Goal: Information Seeking & Learning: Learn about a topic

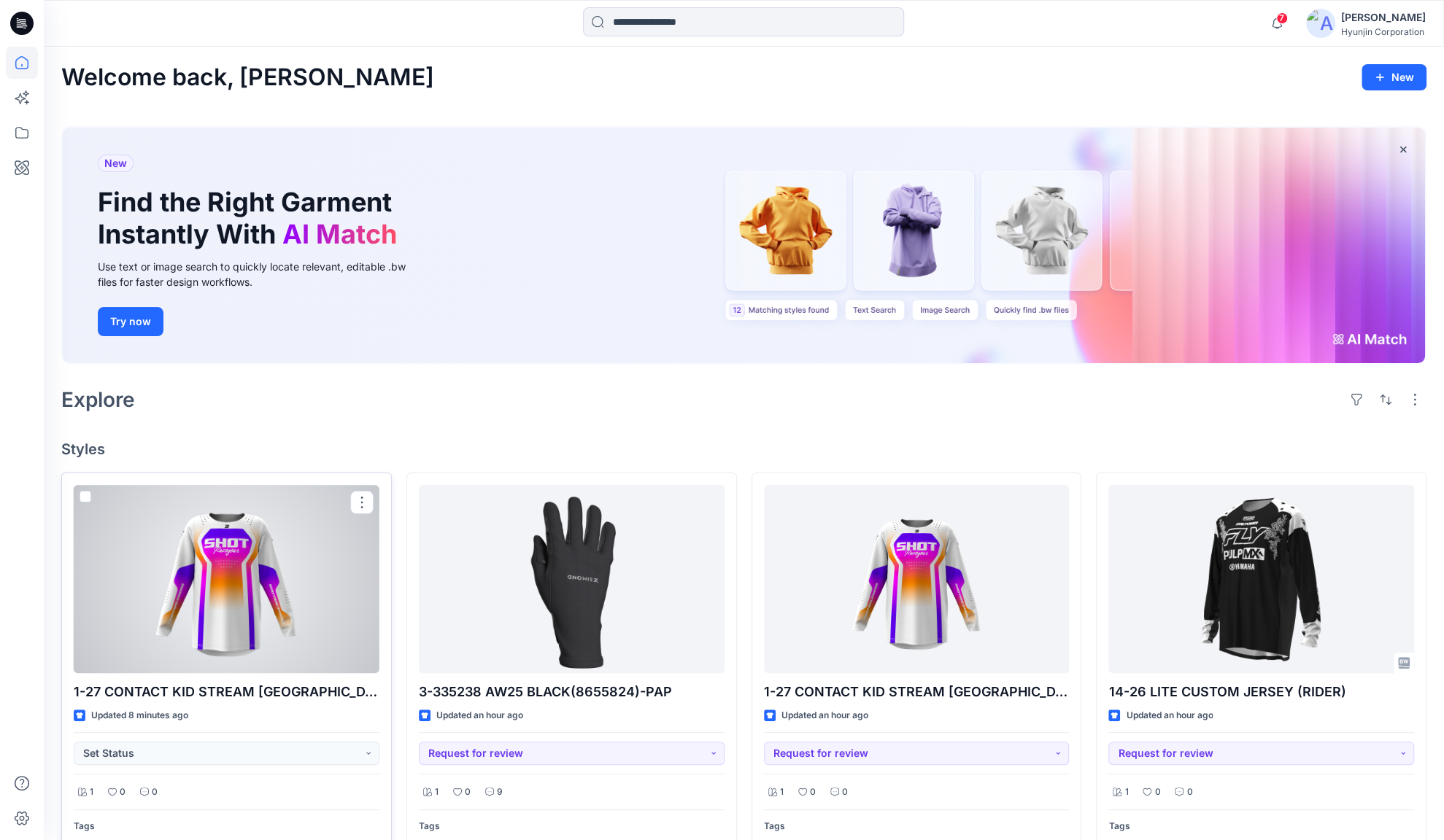
scroll to position [145, 0]
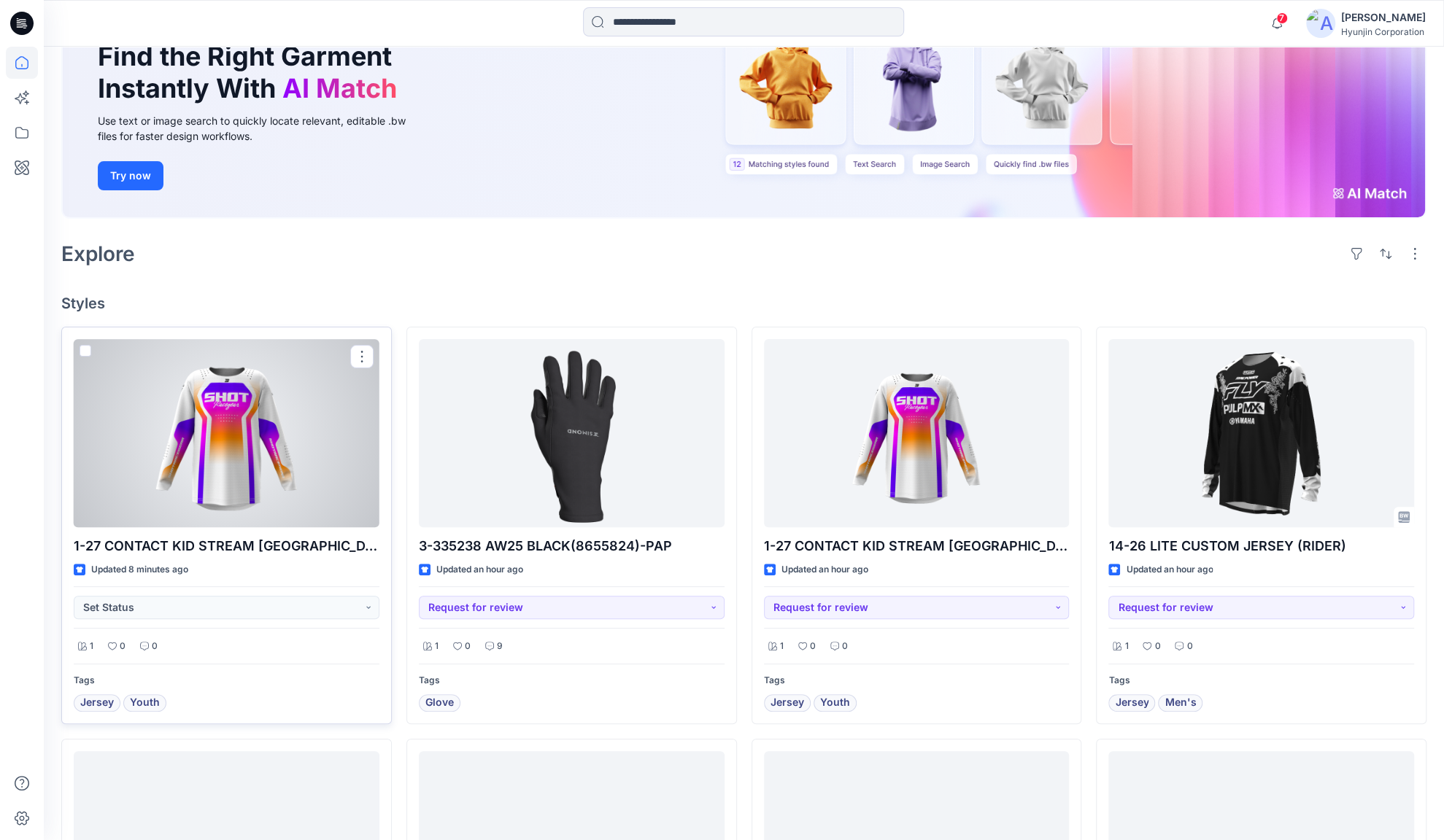
click at [234, 437] on div at bounding box center [226, 434] width 306 height 188
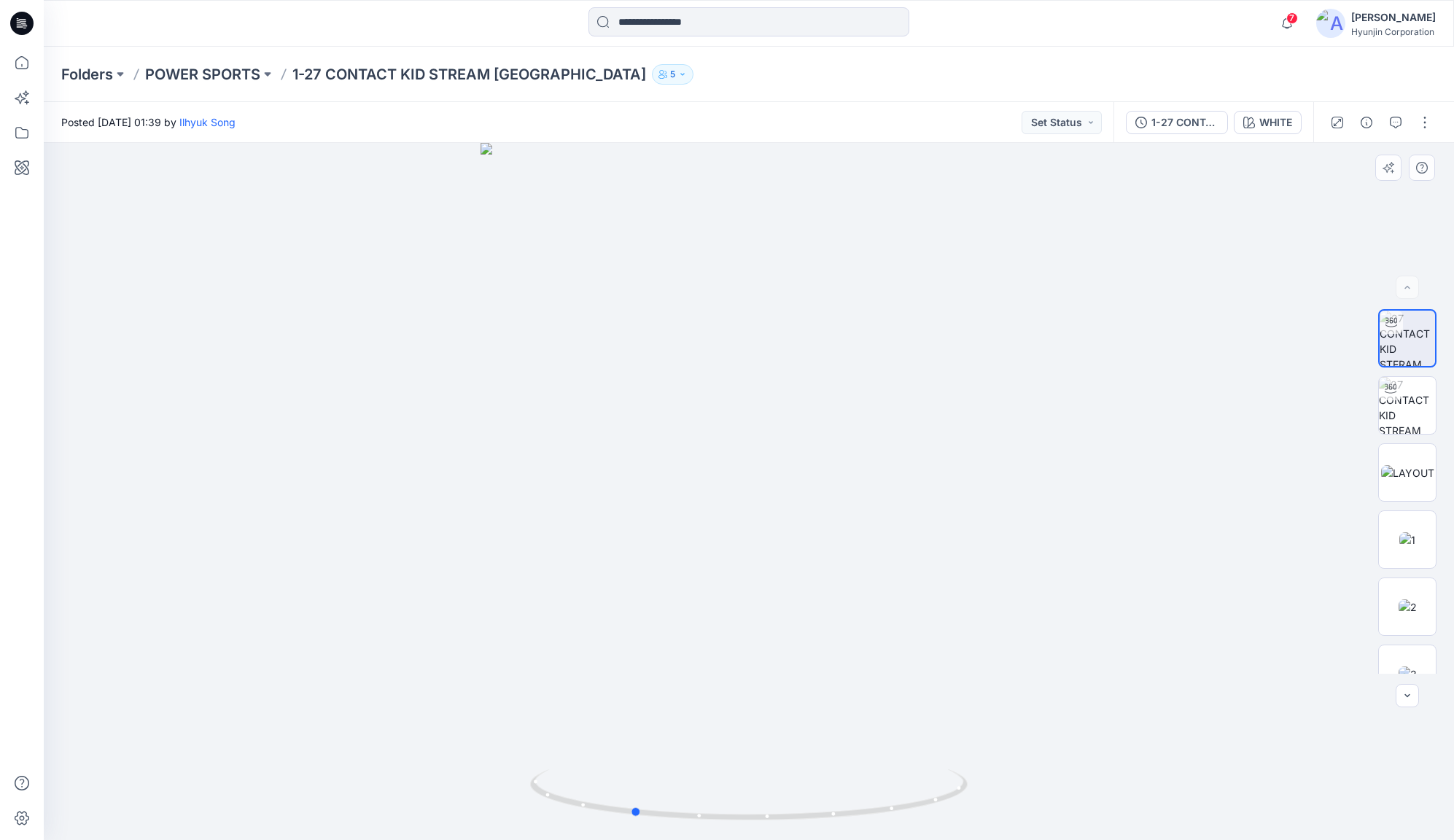
drag, startPoint x: 963, startPoint y: 491, endPoint x: 852, endPoint y: 538, distance: 120.5
click at [852, 538] on div at bounding box center [749, 491] width 1410 height 697
click at [1401, 410] on img at bounding box center [1407, 405] width 57 height 57
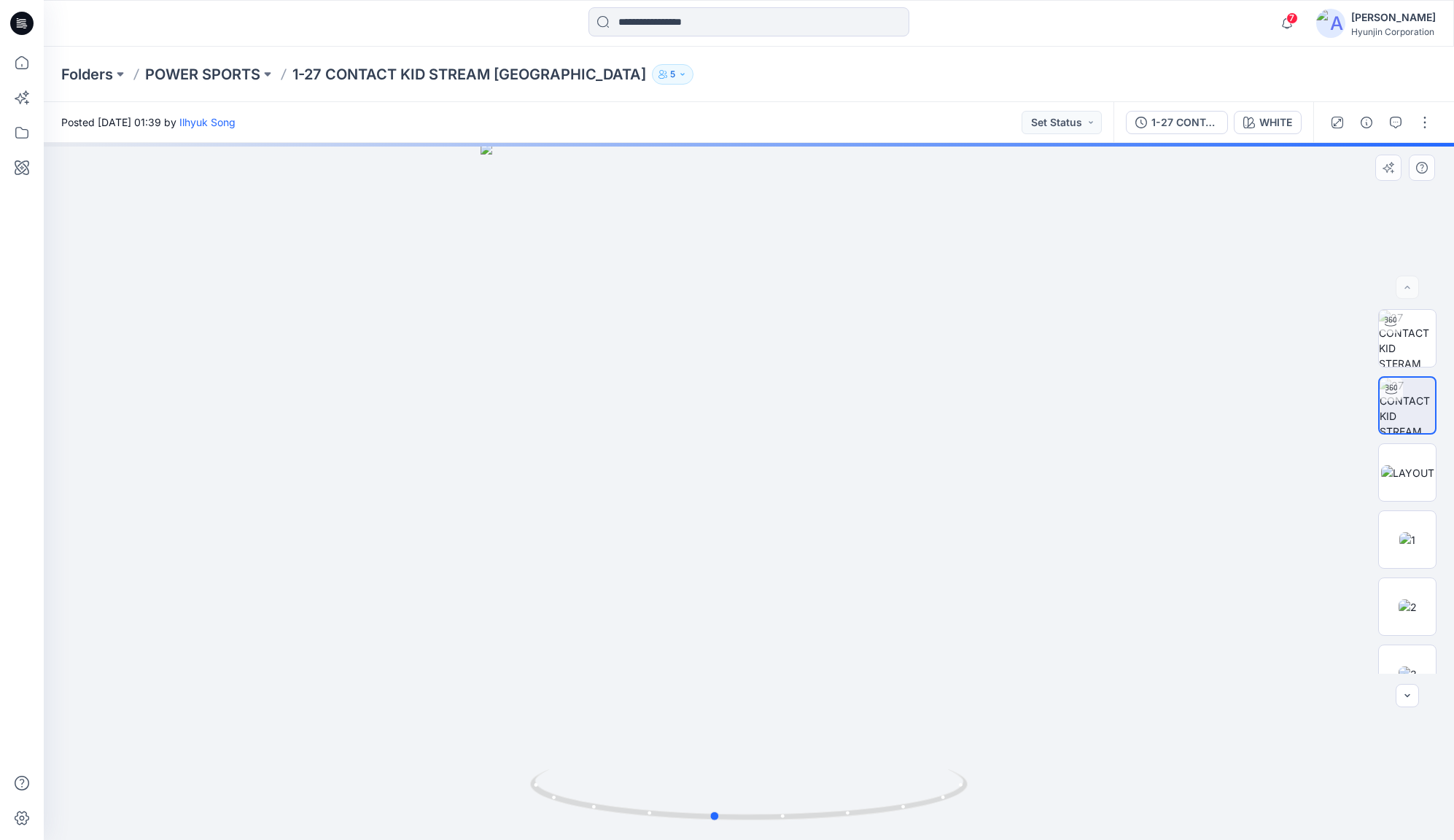
drag, startPoint x: 819, startPoint y: 512, endPoint x: 809, endPoint y: 513, distance: 10.0
click at [809, 513] on div at bounding box center [749, 491] width 1410 height 697
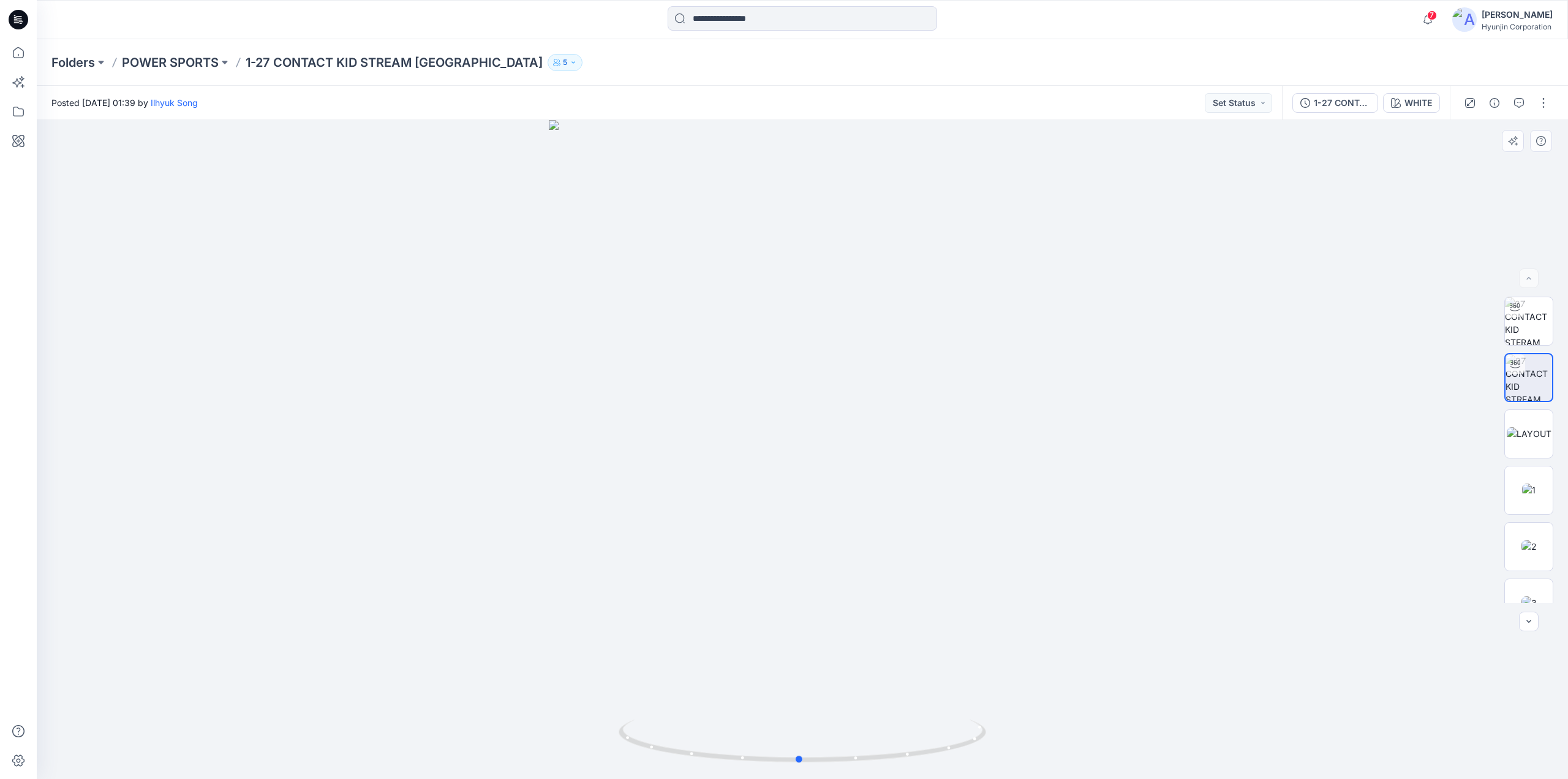
drag, startPoint x: 885, startPoint y: 496, endPoint x: 574, endPoint y: 513, distance: 311.5
click at [574, 513] on div at bounding box center [802, 449] width 1531 height 658
click at [9, 15] on icon at bounding box center [19, 20] width 20 height 39
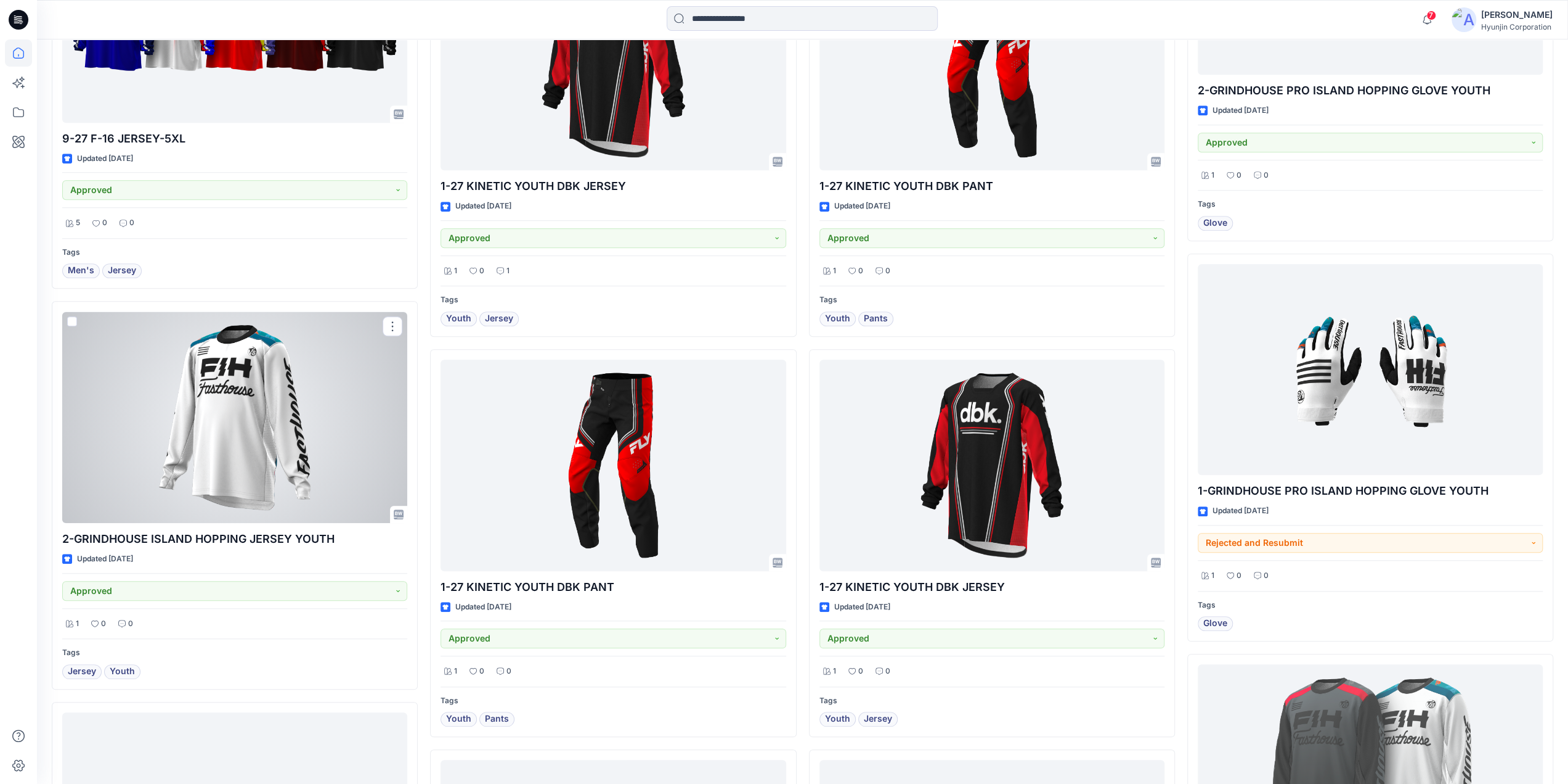
scroll to position [5730, 0]
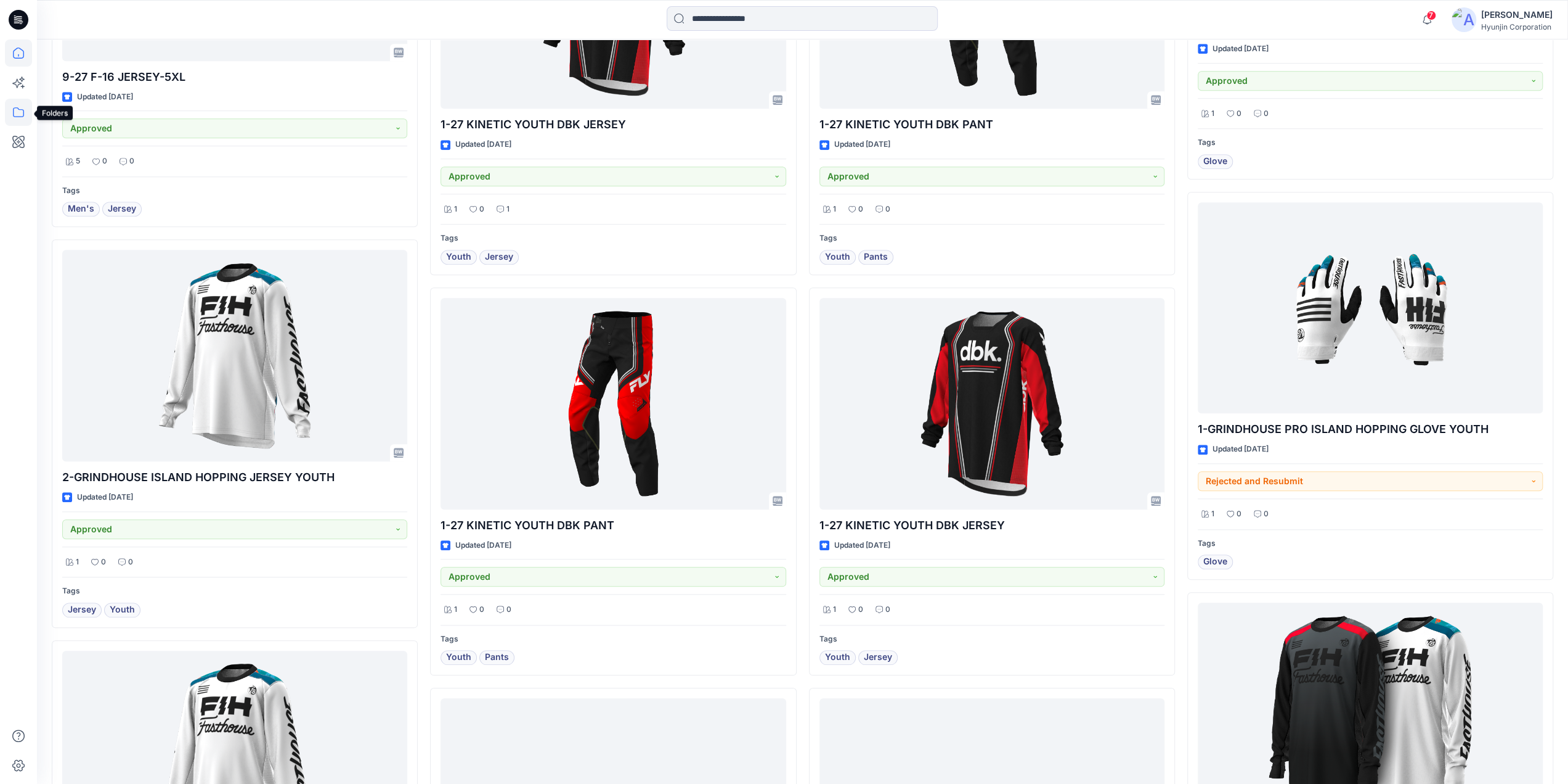
click at [21, 116] on icon at bounding box center [19, 112] width 11 height 10
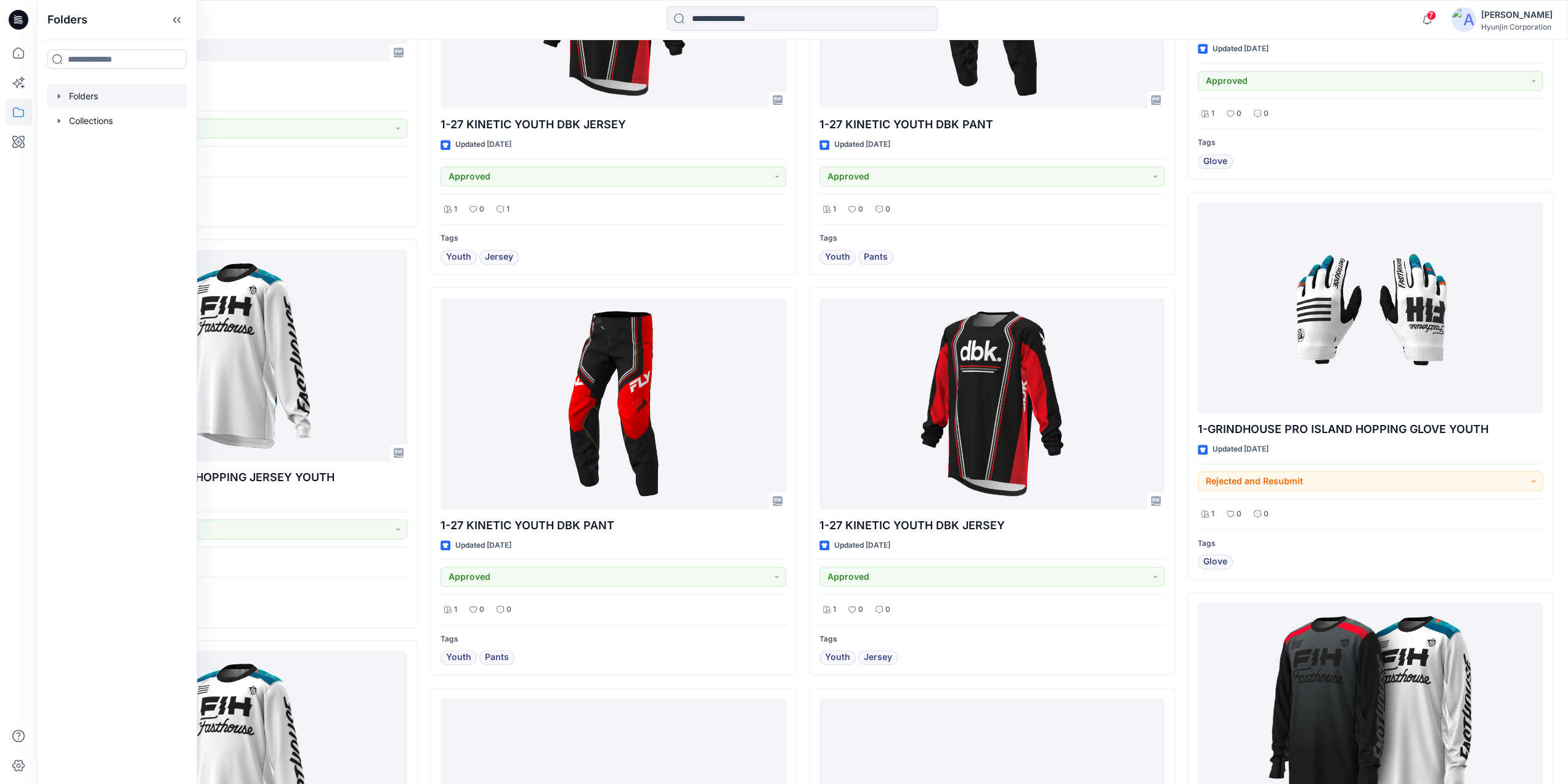
click at [90, 101] on div at bounding box center [116, 96] width 140 height 25
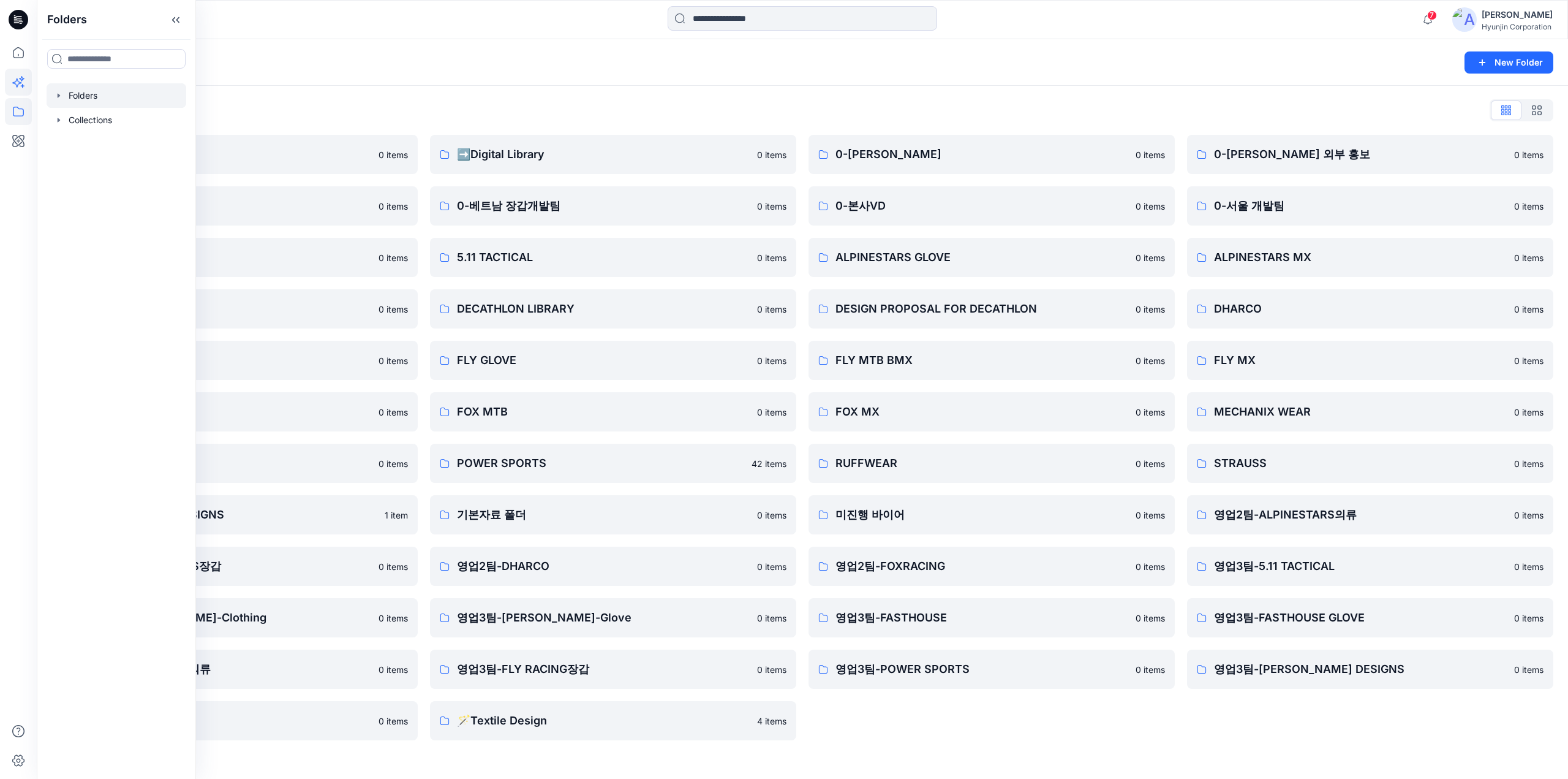
click at [11, 94] on icon at bounding box center [18, 81] width 27 height 27
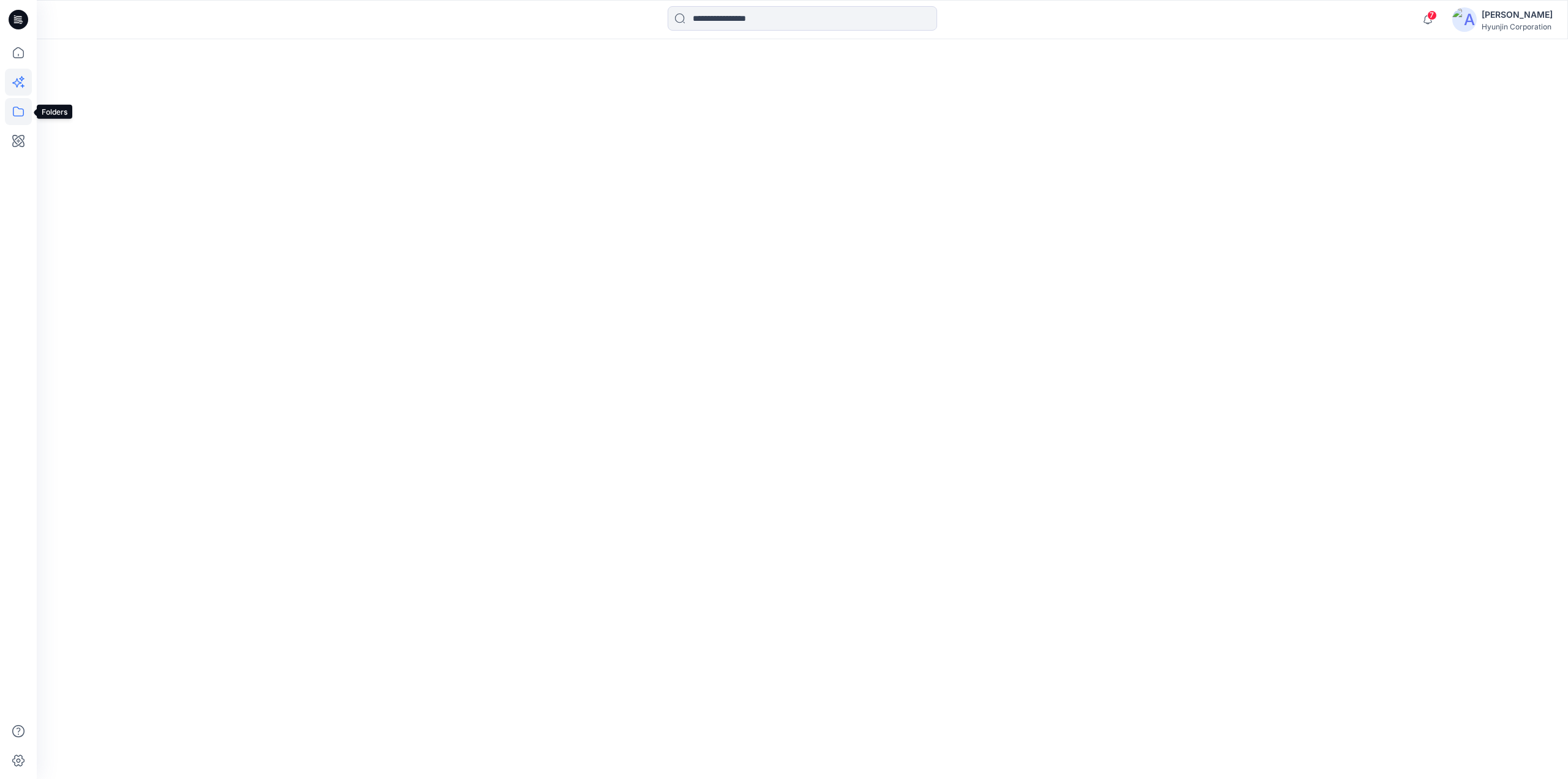
click at [19, 112] on icon at bounding box center [18, 111] width 27 height 27
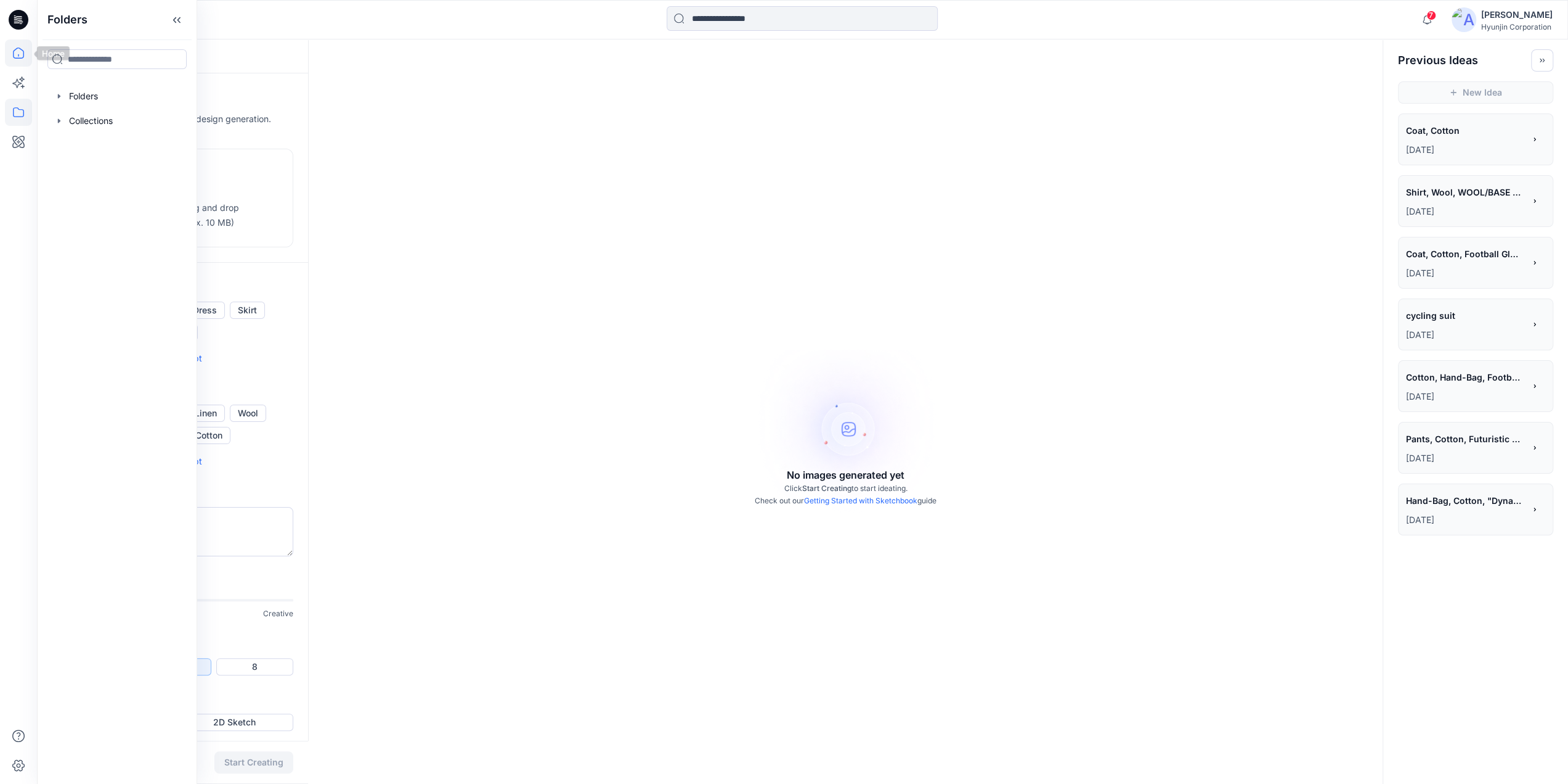
click at [22, 50] on icon at bounding box center [19, 53] width 11 height 11
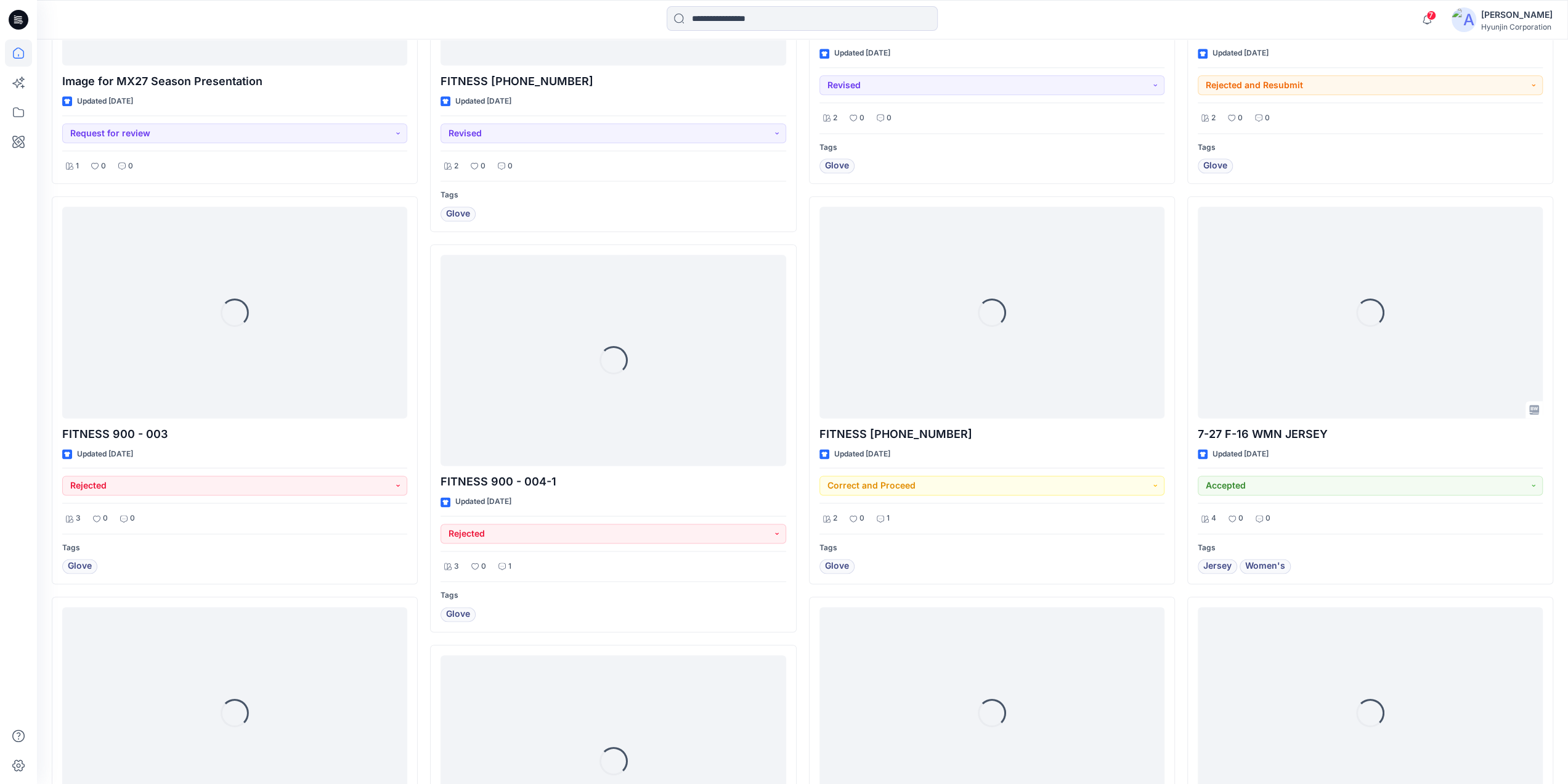
scroll to position [1418, 0]
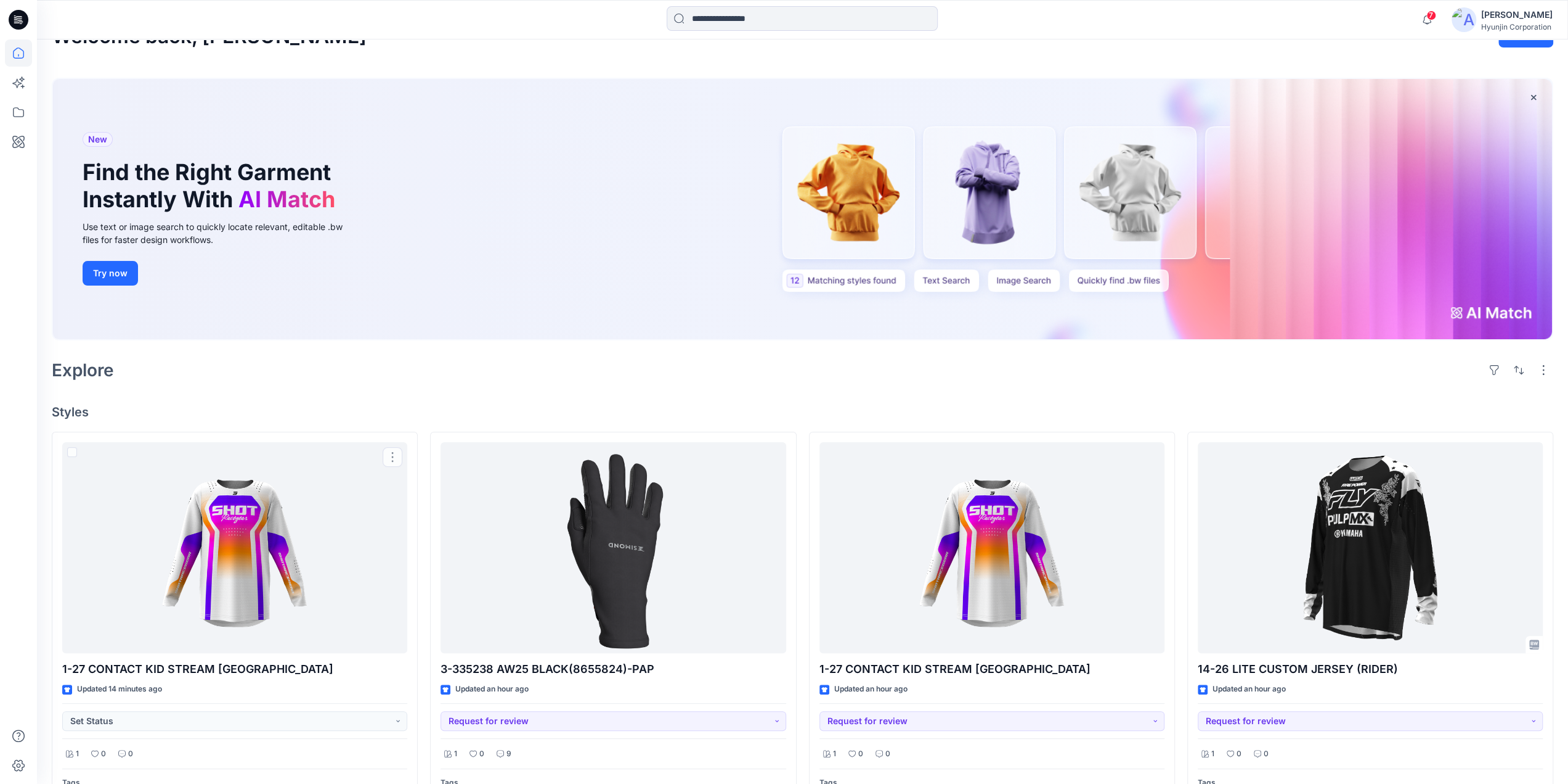
scroll to position [0, 0]
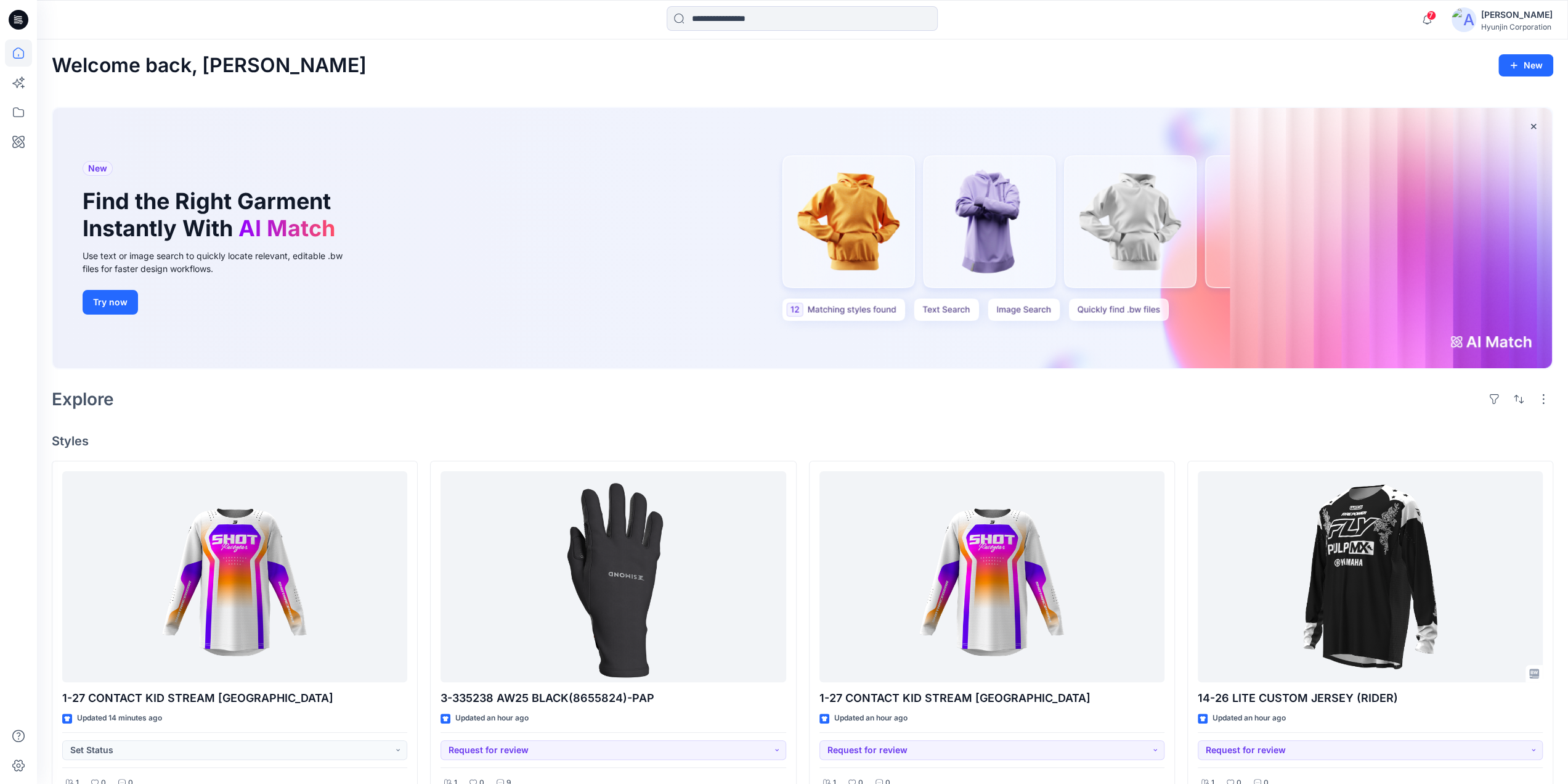
click at [403, 394] on div "Explore" at bounding box center [802, 399] width 1502 height 30
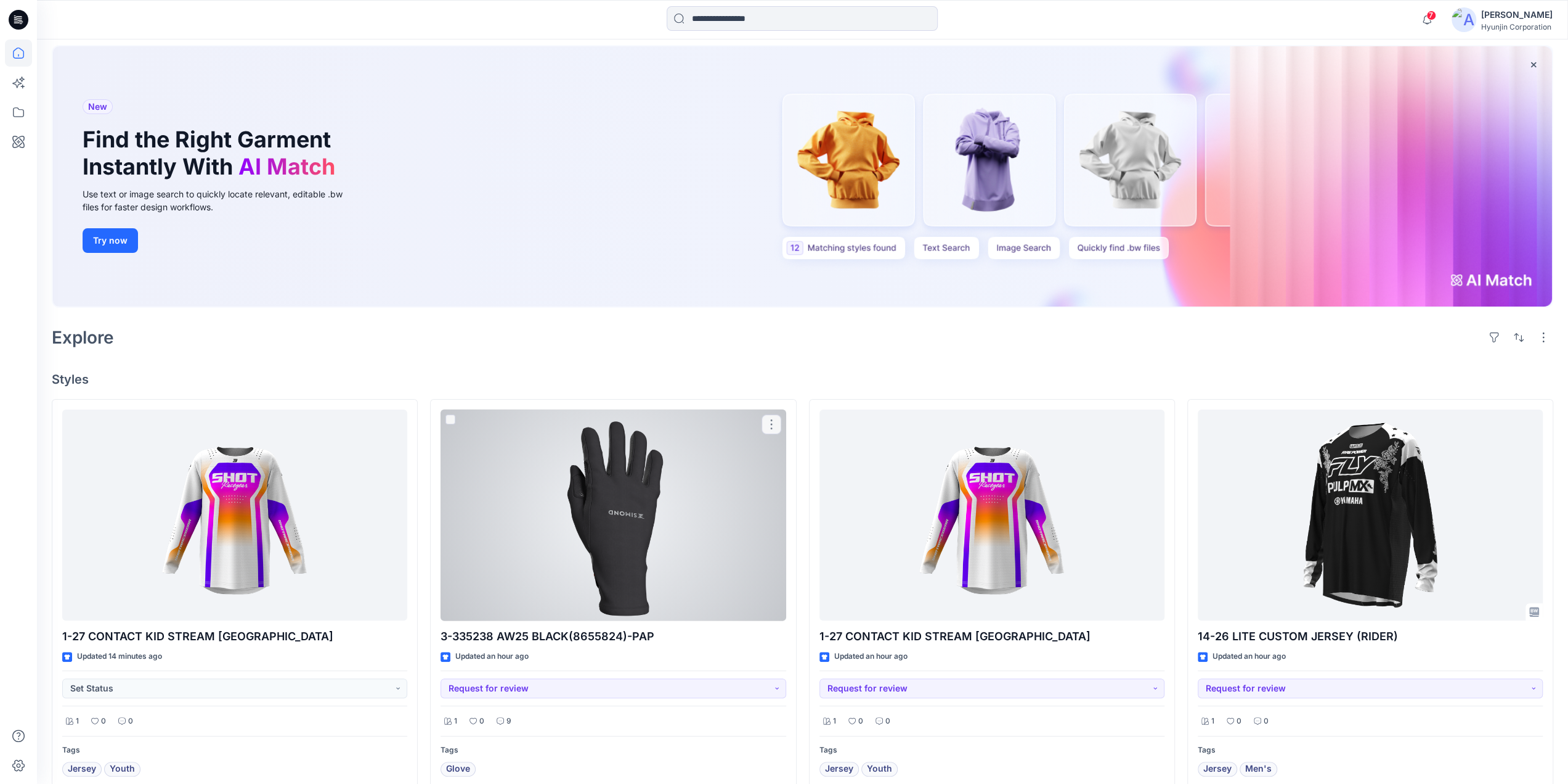
click at [692, 490] on div at bounding box center [613, 515] width 345 height 212
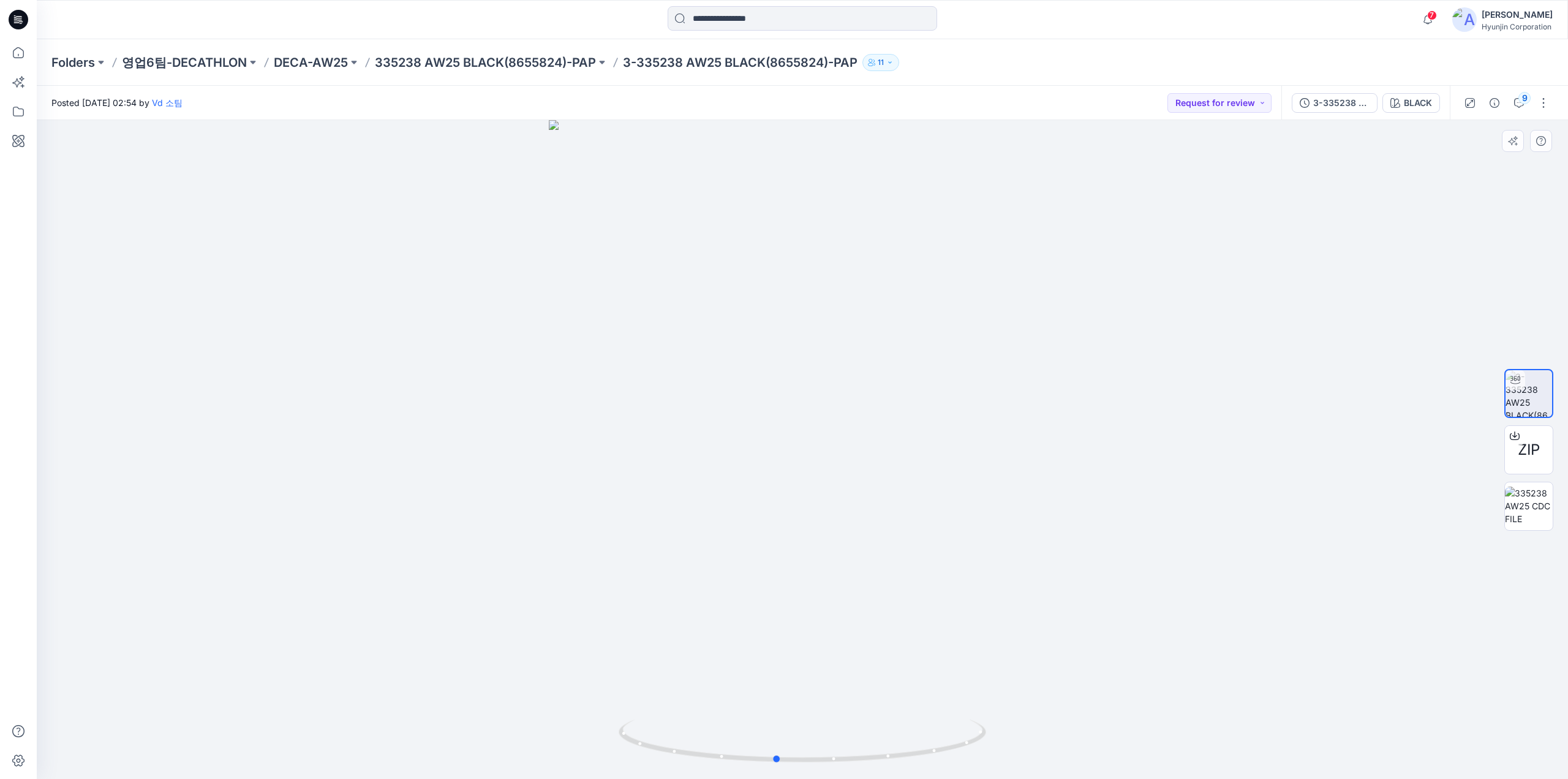
drag, startPoint x: 692, startPoint y: 478, endPoint x: 666, endPoint y: 487, distance: 27.5
click at [666, 487] on div at bounding box center [802, 449] width 1531 height 658
drag, startPoint x: 774, startPoint y: 313, endPoint x: 749, endPoint y: 335, distance: 33.3
click at [749, 335] on div at bounding box center [802, 449] width 1531 height 658
